Goal: Information Seeking & Learning: Find contact information

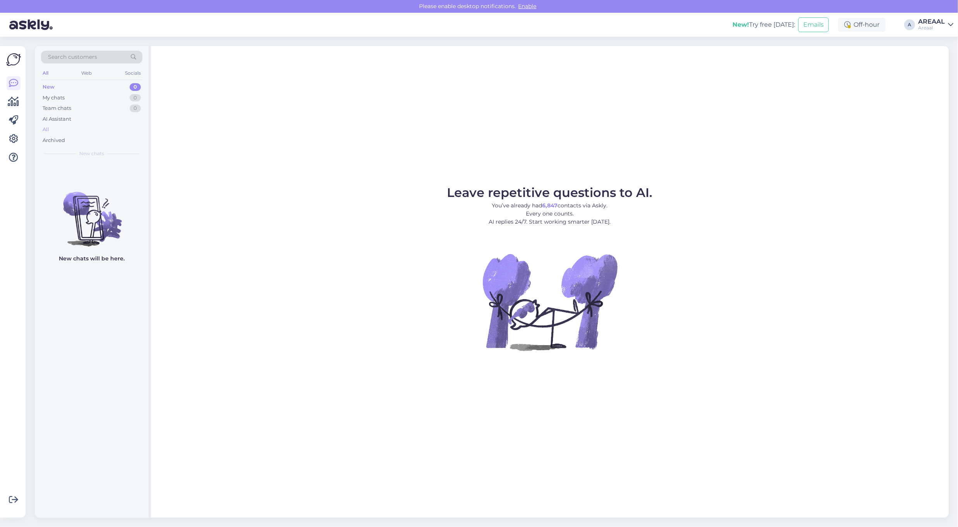
click at [70, 132] on div "All" at bounding box center [91, 129] width 101 height 11
click at [113, 130] on div "All" at bounding box center [91, 129] width 101 height 11
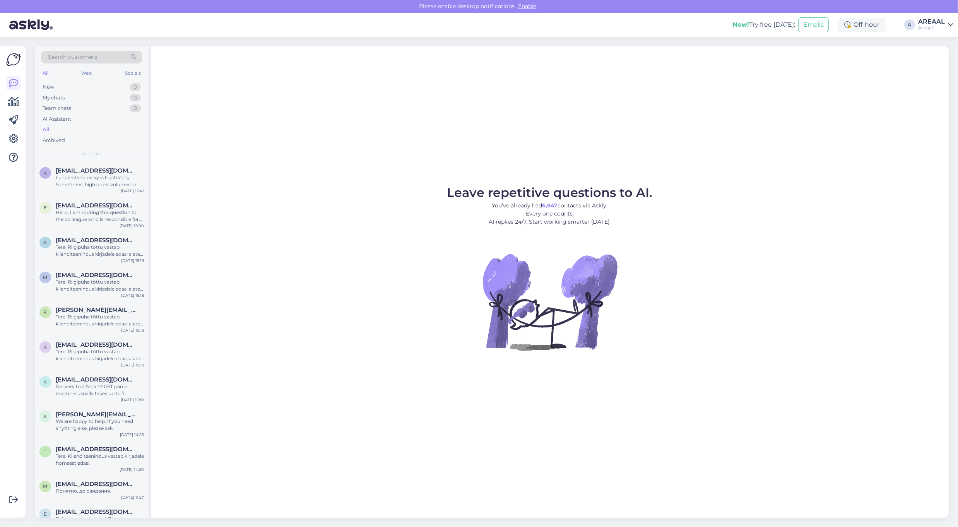
click at [263, 163] on div "Leave repetitive questions to AI. You’ve already had 6,847 contacts via Askly. …" at bounding box center [550, 282] width 798 height 472
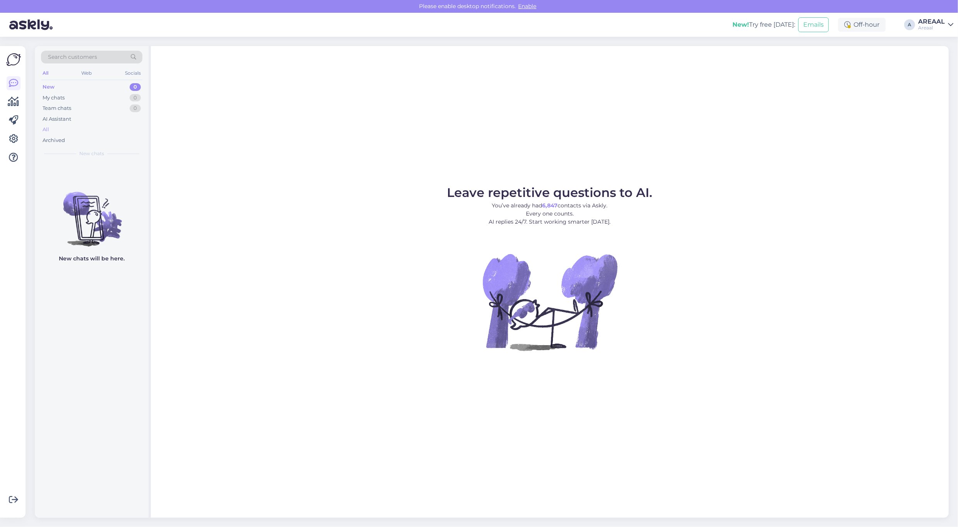
click at [119, 128] on div "All" at bounding box center [91, 129] width 101 height 11
click at [111, 128] on div "All" at bounding box center [91, 129] width 101 height 11
click at [74, 126] on div "All" at bounding box center [91, 129] width 101 height 11
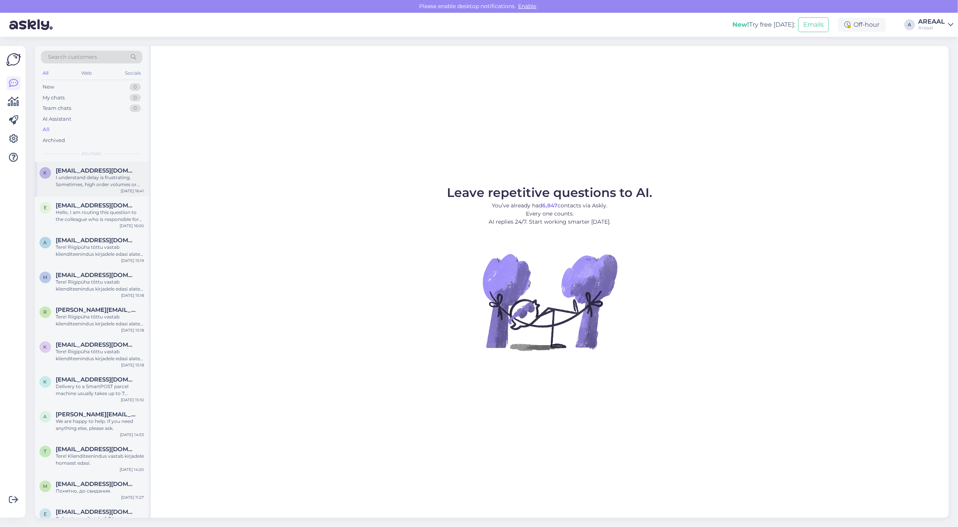
click at [77, 174] on div "I understand delay is frustrating. Sometimes, high order volumes or supply chai…" at bounding box center [100, 181] width 88 height 14
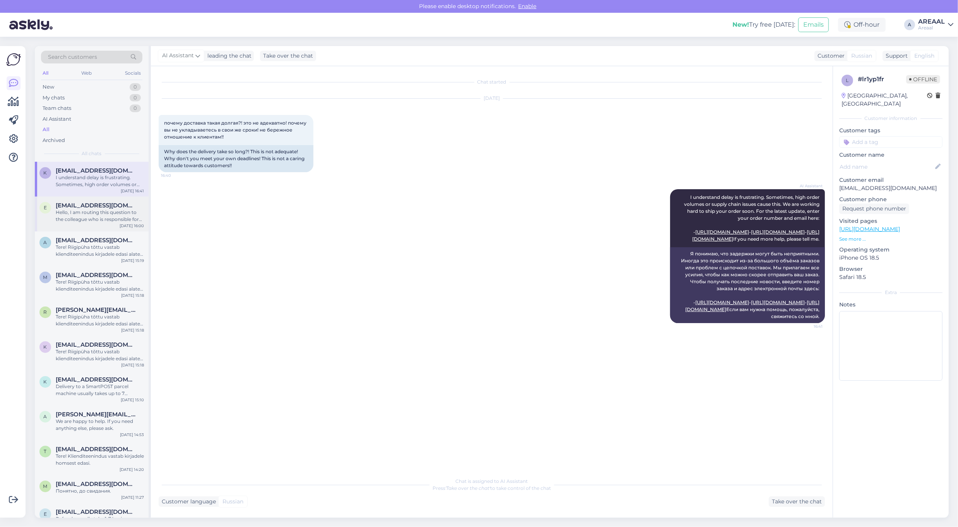
click at [84, 209] on div "erikpetrov23@gmail.com Hello, I am routing this question to the colleague who i…" at bounding box center [100, 212] width 88 height 21
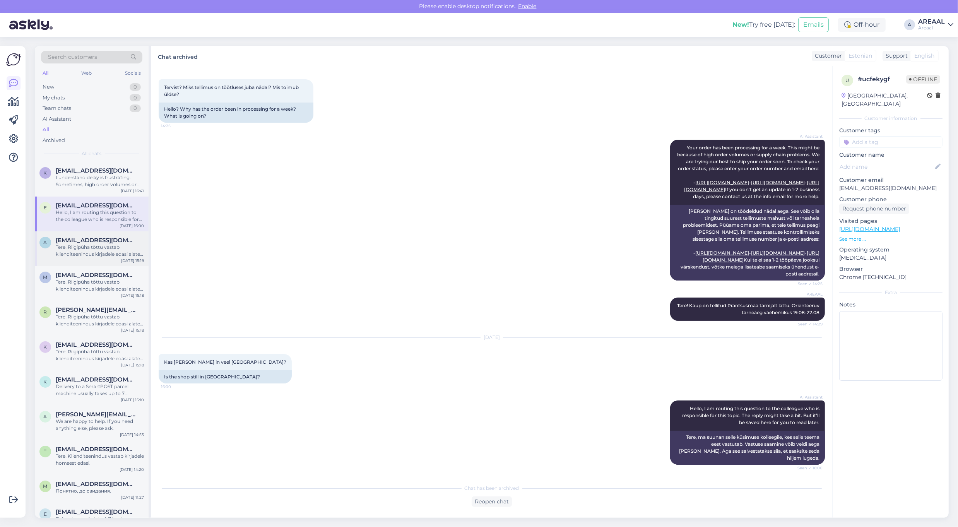
click at [86, 241] on span "aldraama@gmail.com" at bounding box center [96, 240] width 80 height 7
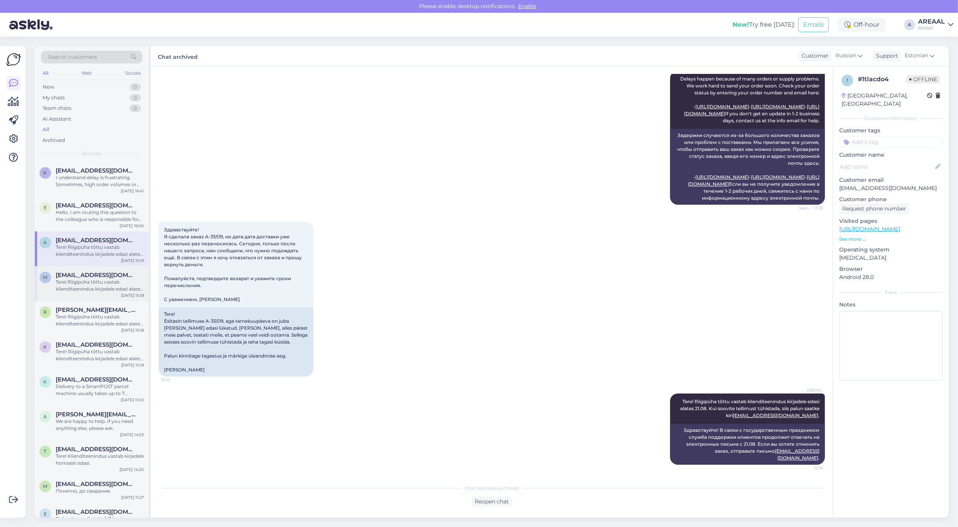
click at [90, 269] on div "m mihkelrannala05@gmail.com Tere! Riigipüha tõttu vastab klienditeenindus kirja…" at bounding box center [92, 283] width 114 height 35
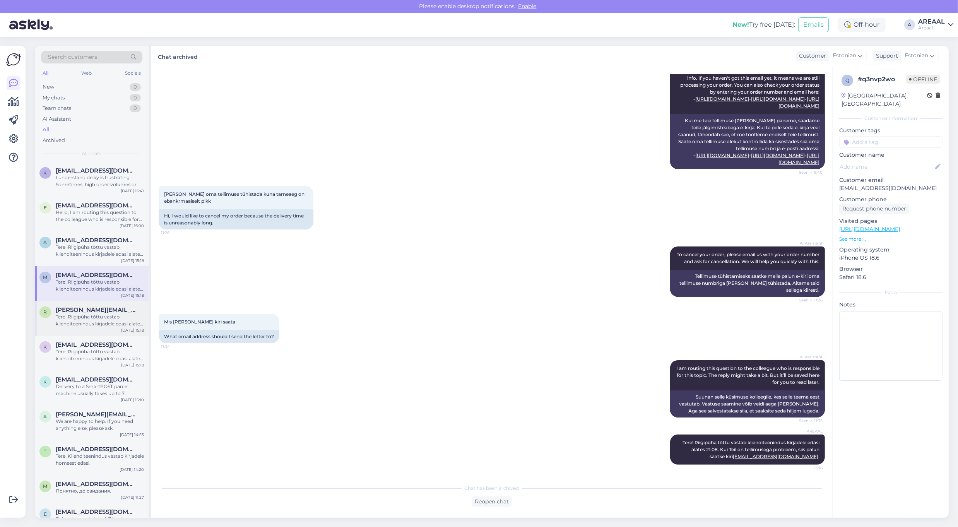
click at [99, 314] on div "Tere! Riigipüha tõttu vastab klienditeenindus kirjadele edasi alates 21.08. Kui…" at bounding box center [100, 320] width 88 height 14
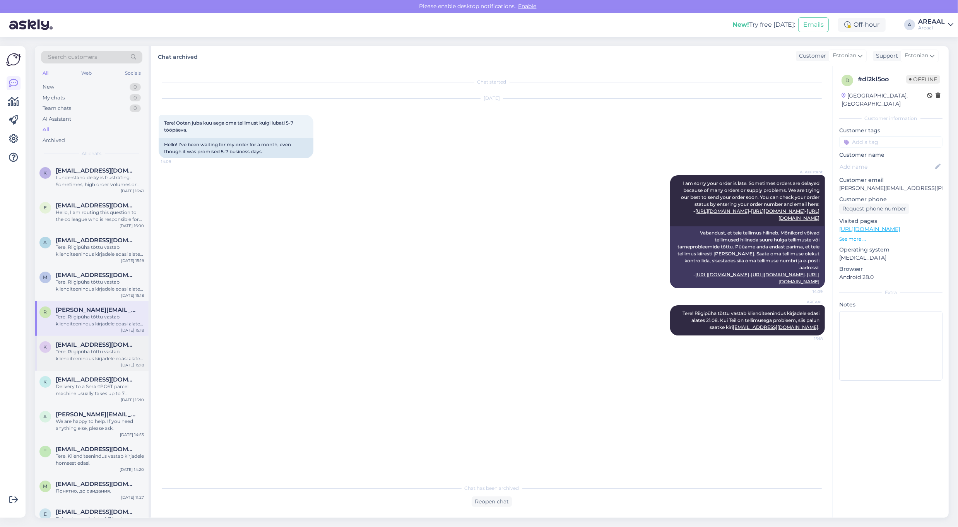
click at [93, 343] on span "[EMAIL_ADDRESS][DOMAIN_NAME]" at bounding box center [96, 344] width 80 height 7
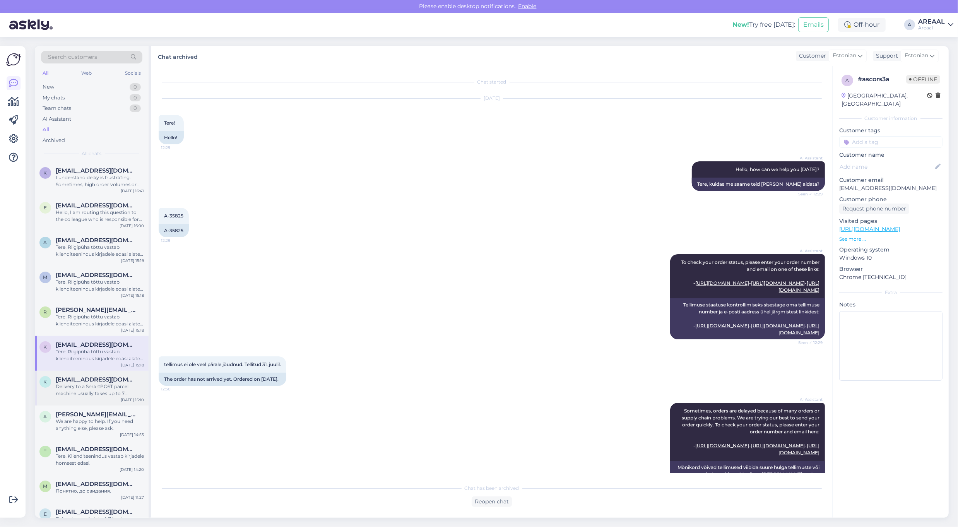
scroll to position [306, 0]
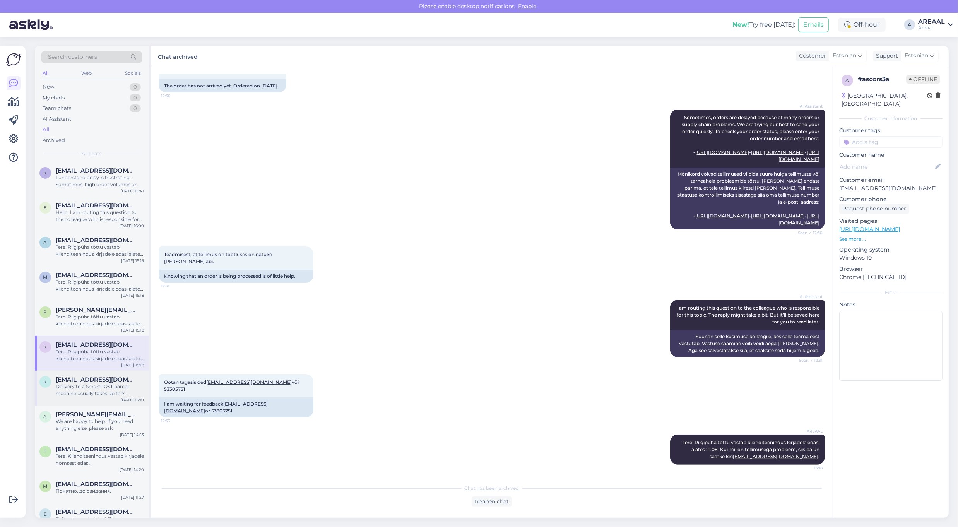
click at [94, 393] on div "Delivery to a SmartPOST parcel machine usually takes up to 7 working days." at bounding box center [100, 390] width 88 height 14
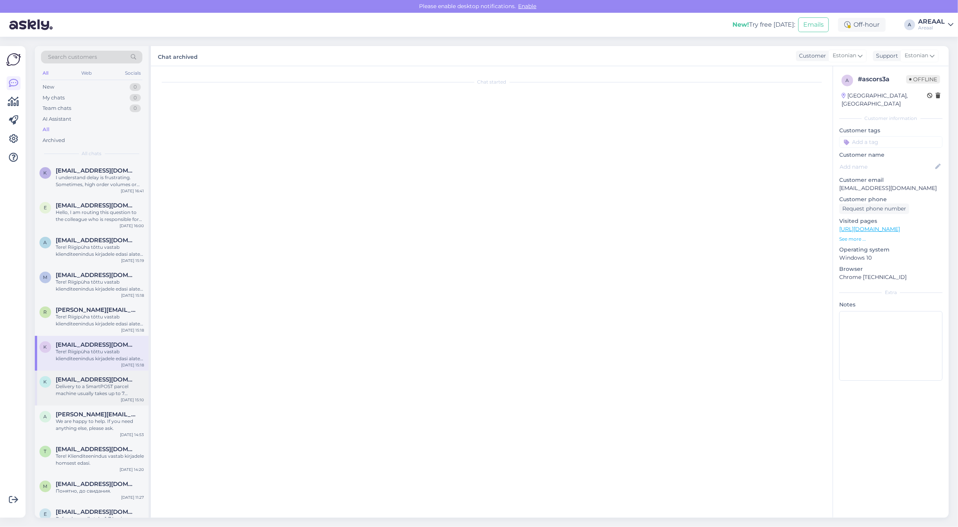
scroll to position [0, 0]
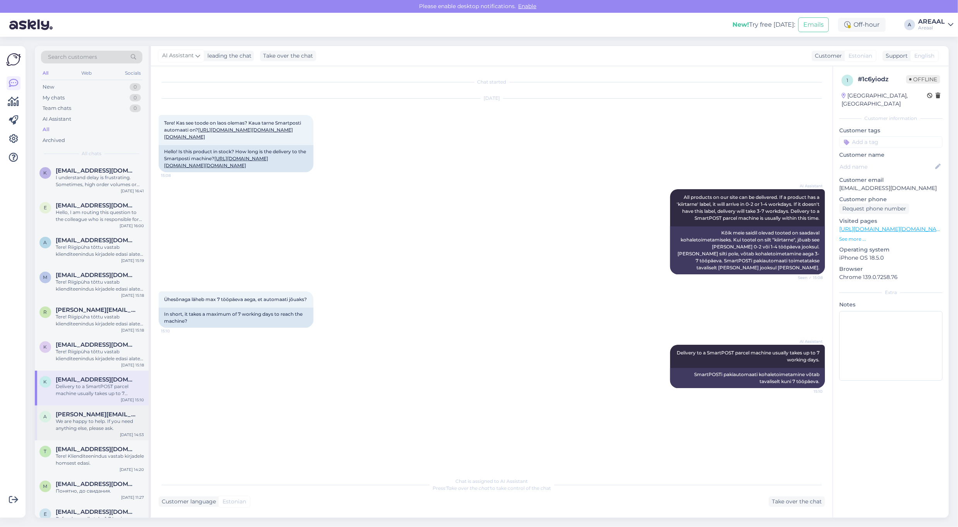
click at [92, 430] on div "We are happy to help. If you need anything else, please ask." at bounding box center [100, 425] width 88 height 14
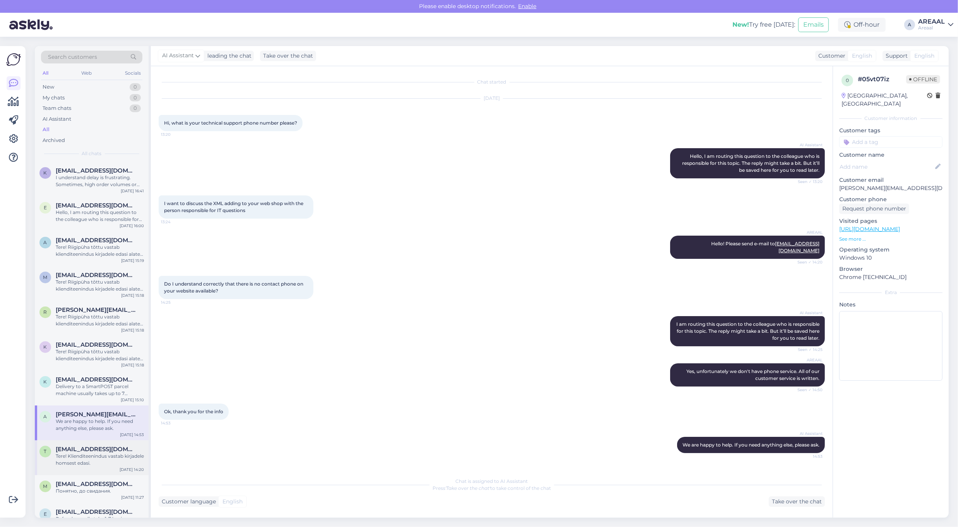
click at [86, 462] on div "Tere! Klienditeenindus vastab kirjadele homsest edasi." at bounding box center [100, 460] width 88 height 14
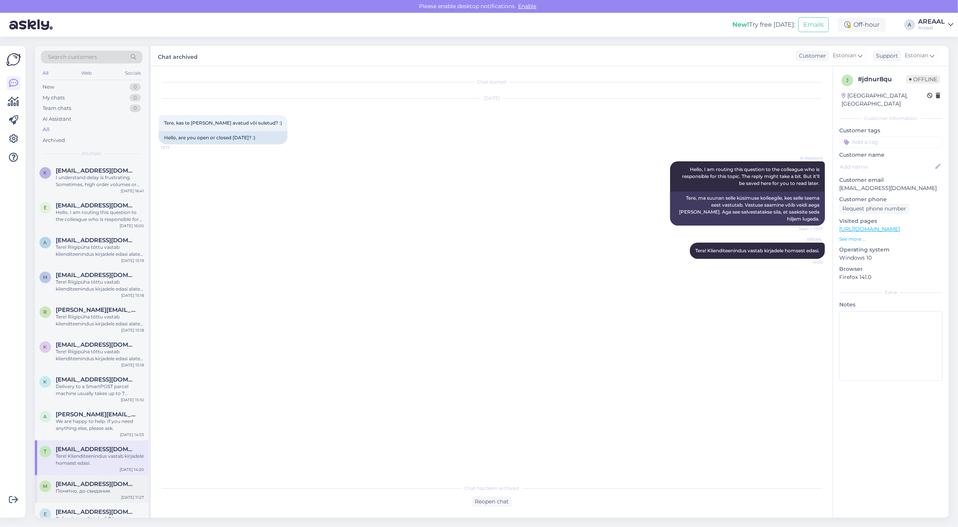
click at [96, 484] on span "mesevradaniil@gmail.com" at bounding box center [96, 484] width 80 height 7
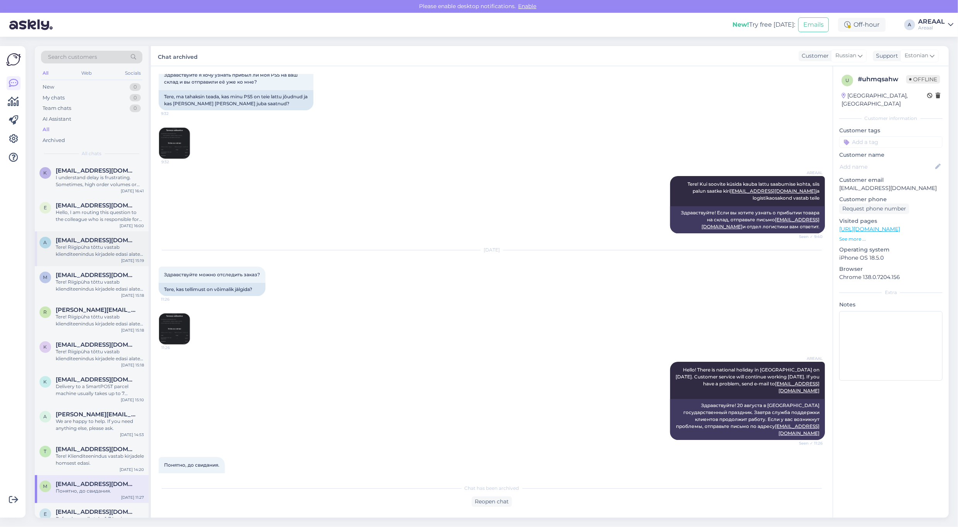
click at [96, 250] on div "Tere! Riigipüha tõttu vastab klienditeenindus kirjadele edasi alates 21.08. Kui…" at bounding box center [100, 251] width 88 height 14
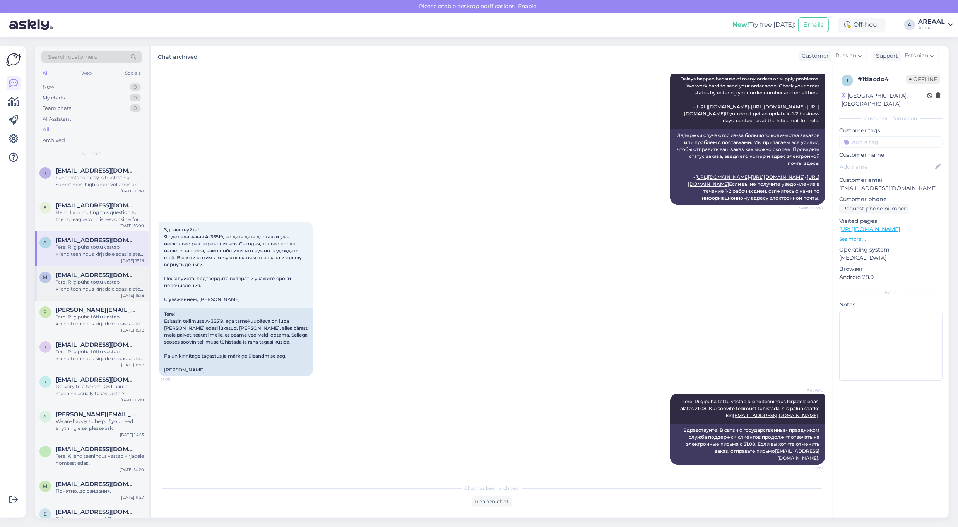
click at [117, 281] on div "Tere! Riigipüha tõttu vastab klienditeenindus kirjadele edasi alates 21.08. Kui…" at bounding box center [100, 286] width 88 height 14
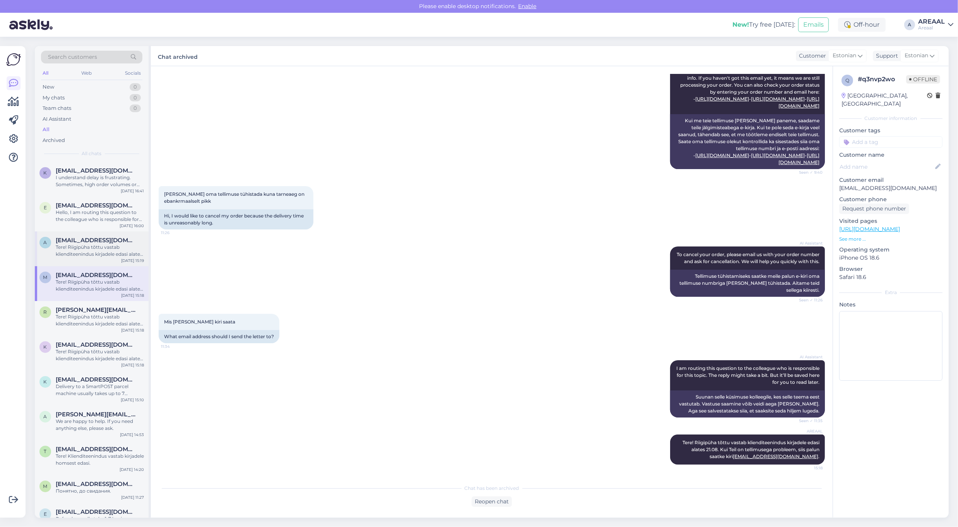
click at [112, 242] on span "aldraama@gmail.com" at bounding box center [96, 240] width 80 height 7
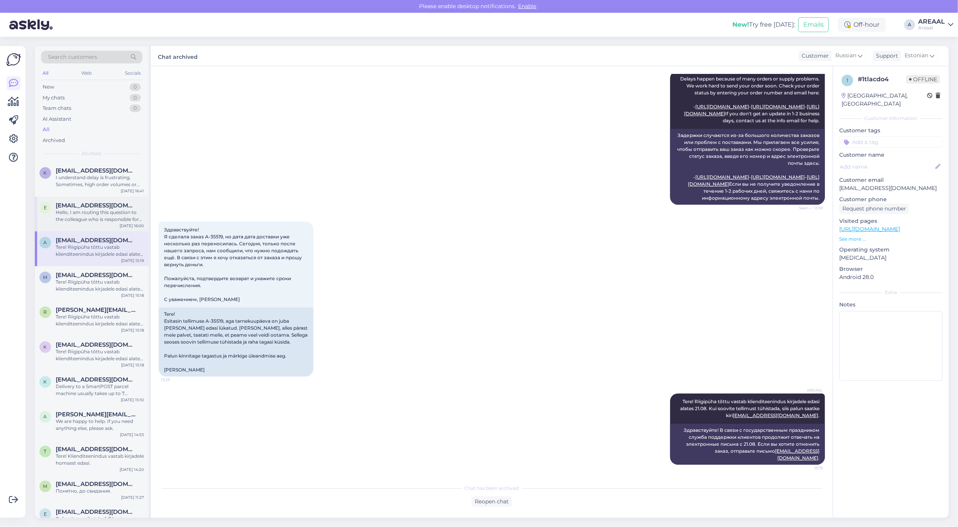
click at [111, 213] on div "Hello, I am routing this question to the colleague who is responsible for this …" at bounding box center [100, 216] width 88 height 14
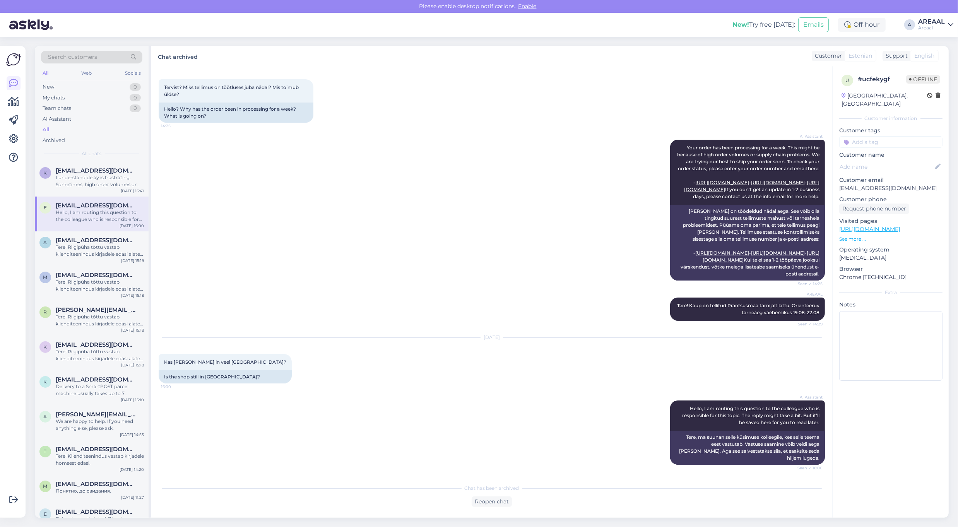
click at [332, 215] on div "AI Assistant Your order has been processing for a week. This might be because o…" at bounding box center [492, 210] width 666 height 158
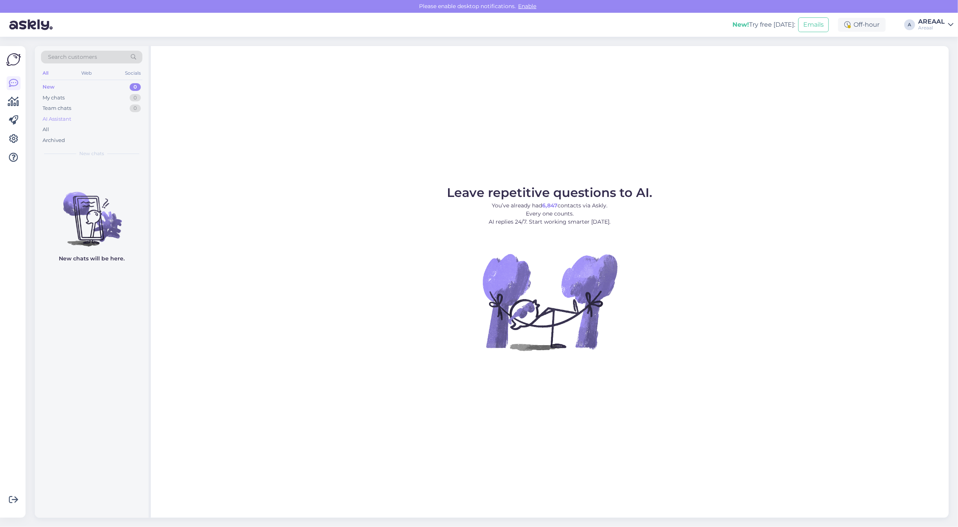
click at [100, 123] on div "AI Assistant" at bounding box center [91, 119] width 101 height 11
click at [95, 129] on div "All" at bounding box center [91, 129] width 101 height 11
click at [60, 128] on div "All" at bounding box center [91, 129] width 101 height 11
click at [96, 128] on div "All" at bounding box center [91, 129] width 101 height 11
click at [66, 133] on div "All" at bounding box center [91, 129] width 101 height 11
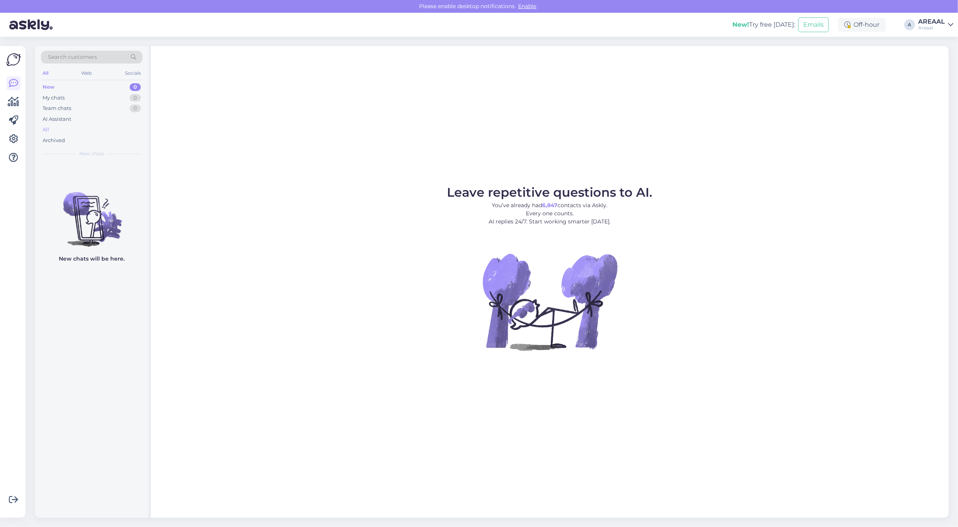
click at [113, 126] on div "All" at bounding box center [91, 129] width 101 height 11
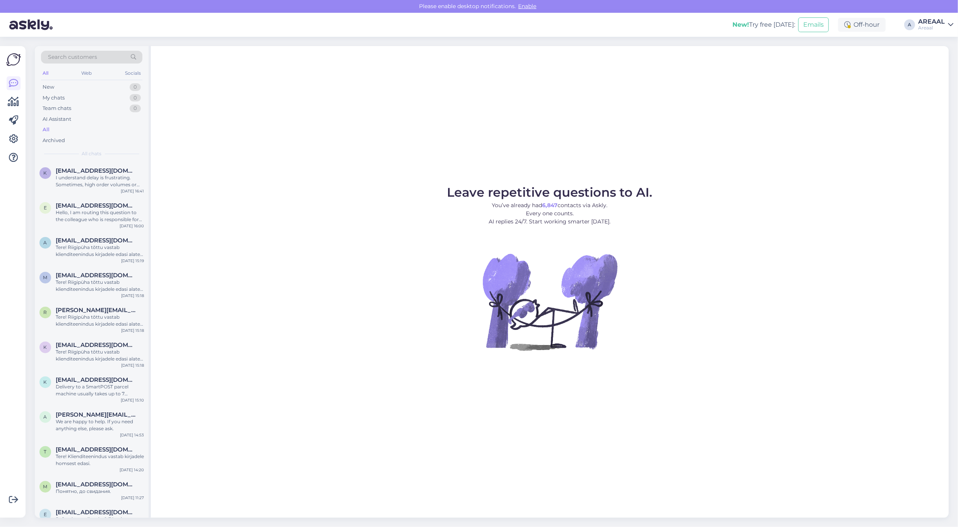
click at [932, 26] on div "Areaal" at bounding box center [931, 28] width 27 height 6
click at [940, 56] on button "Open" at bounding box center [936, 60] width 22 height 12
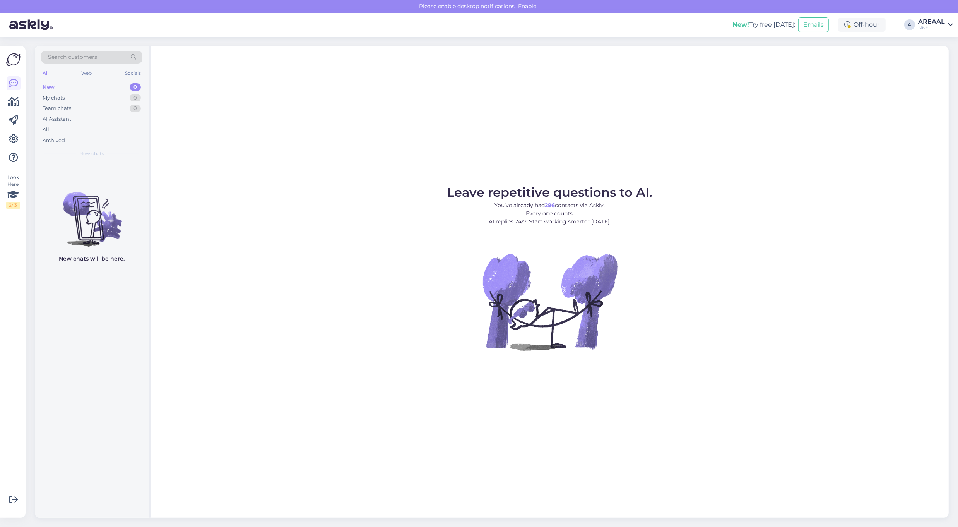
click at [937, 26] on div "Nish" at bounding box center [931, 28] width 27 height 6
click at [940, 47] on button "Open" at bounding box center [936, 43] width 22 height 12
click at [88, 114] on div "AI Assistant" at bounding box center [91, 119] width 101 height 11
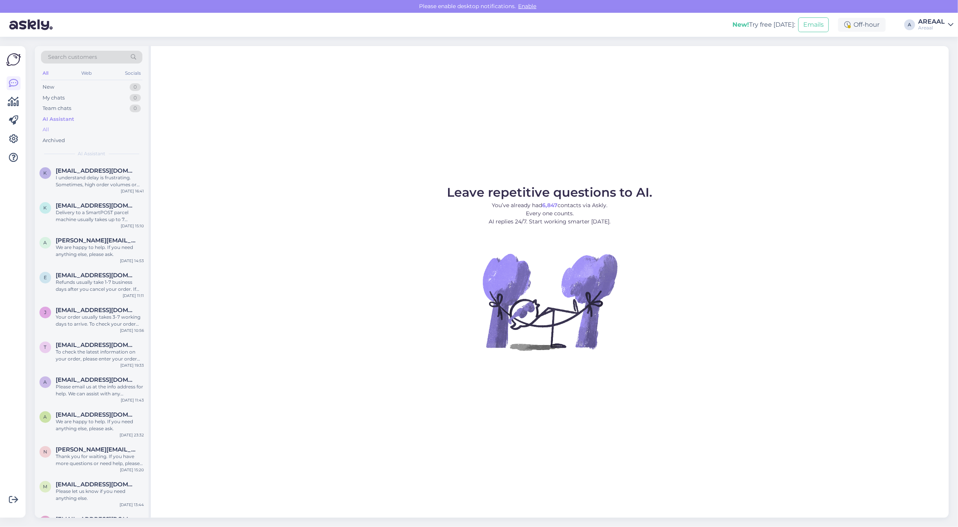
click at [80, 132] on div "All" at bounding box center [91, 129] width 101 height 11
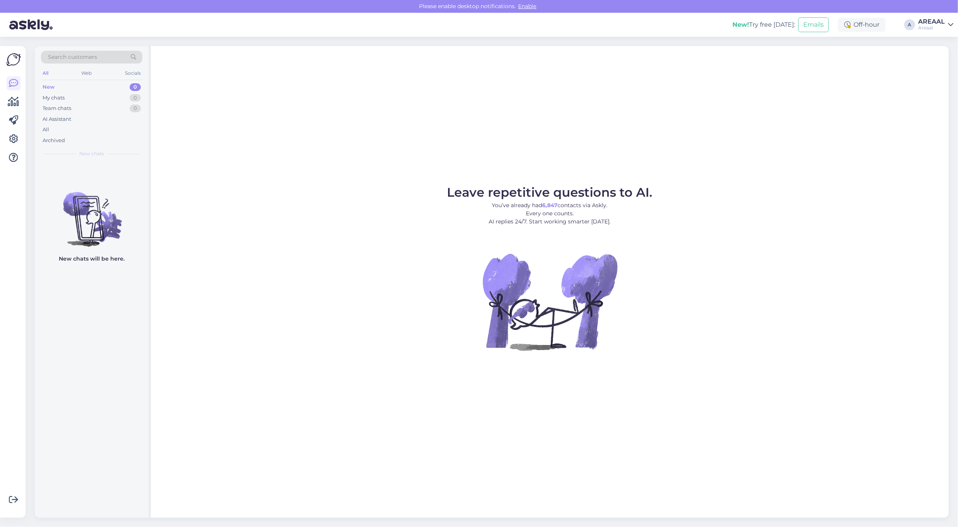
click at [111, 132] on div "All" at bounding box center [91, 129] width 101 height 11
click at [76, 130] on div "All" at bounding box center [91, 129] width 101 height 11
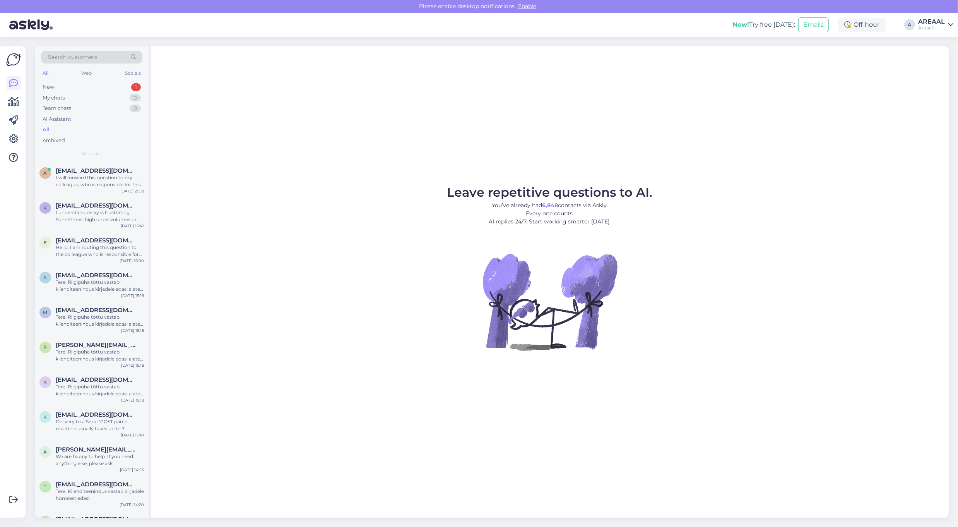
click at [89, 171] on span "[EMAIL_ADDRESS][DOMAIN_NAME]" at bounding box center [96, 170] width 80 height 7
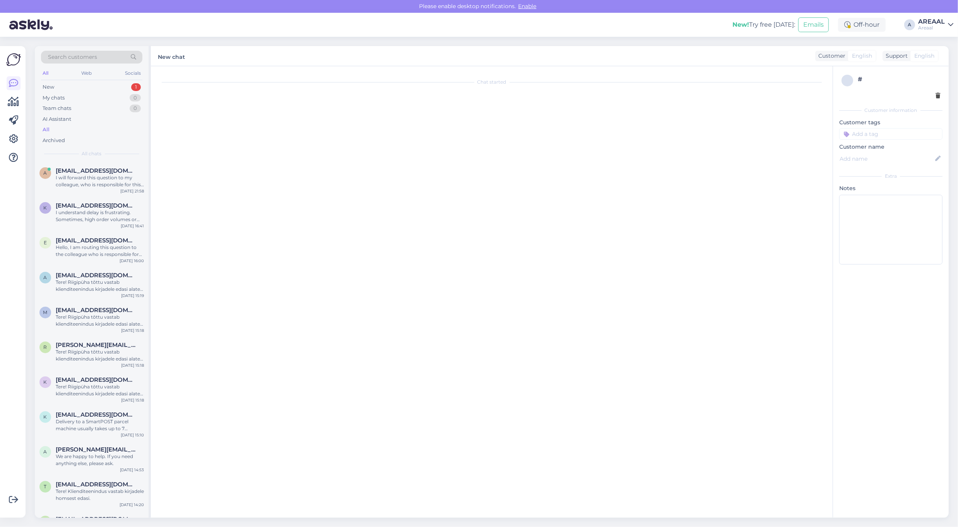
scroll to position [12, 0]
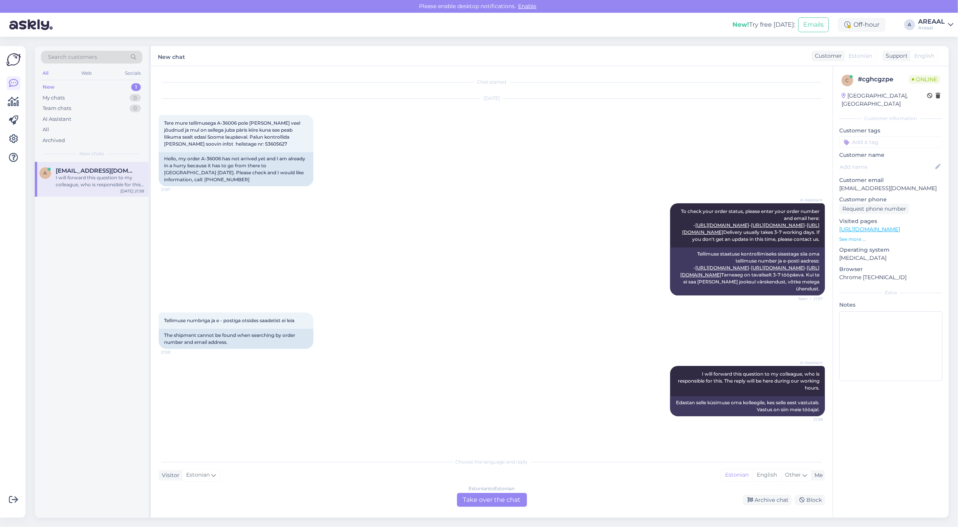
scroll to position [12, 0]
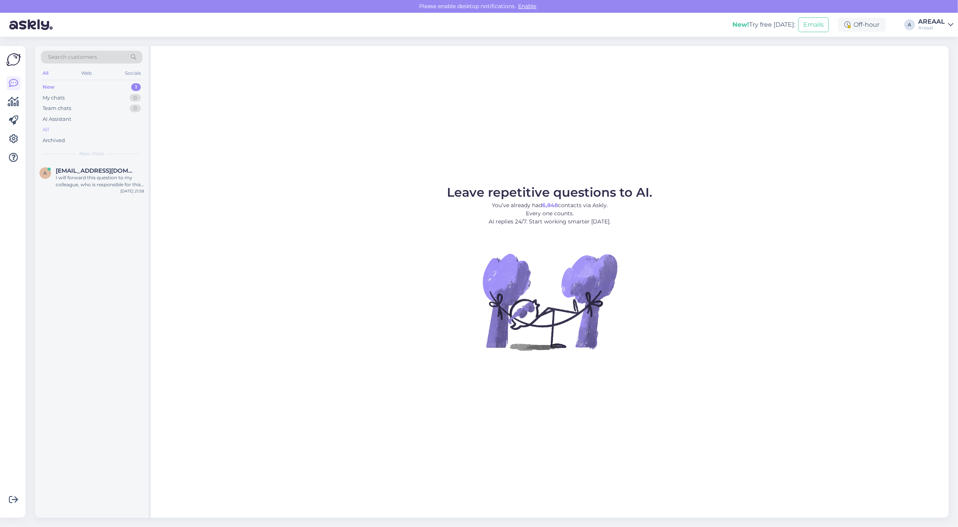
click at [93, 131] on div "All" at bounding box center [91, 129] width 101 height 11
click at [94, 128] on div "All" at bounding box center [91, 129] width 101 height 11
click at [138, 163] on div "a [EMAIL_ADDRESS][DOMAIN_NAME] I will forward this question to my colleague, wh…" at bounding box center [92, 179] width 114 height 35
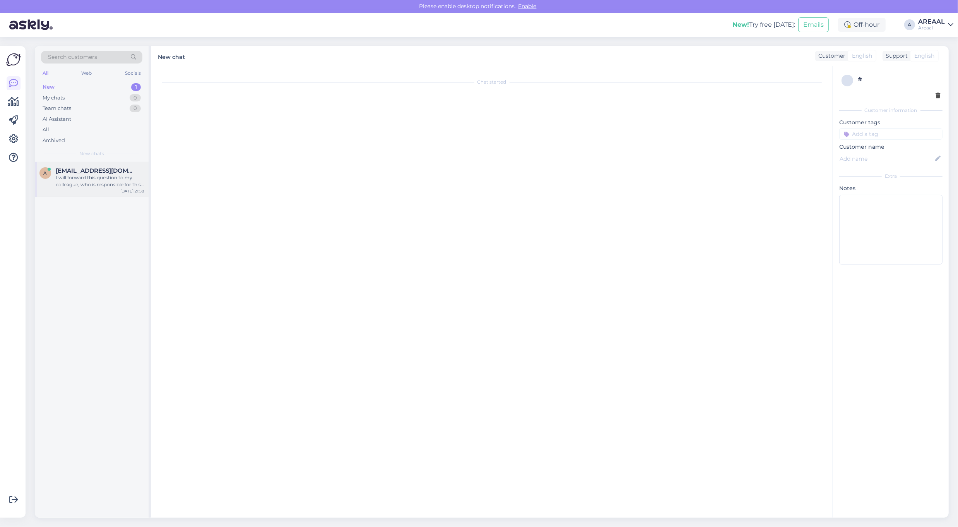
scroll to position [12, 0]
